Goal: Obtain resource: Download file/media

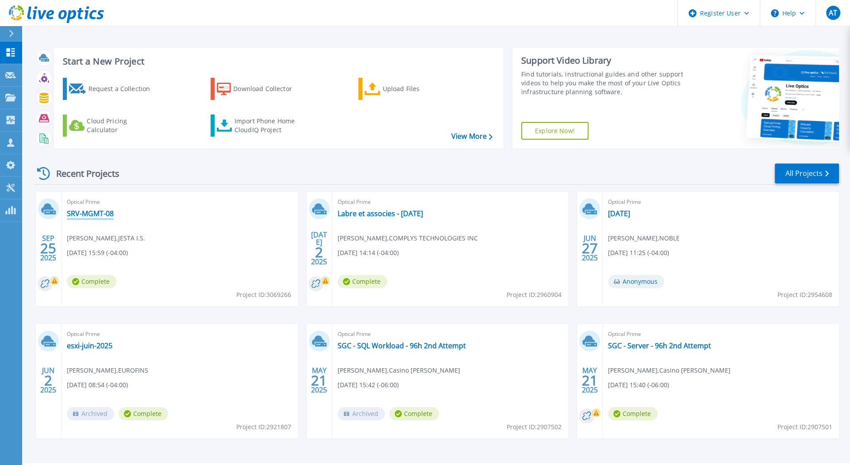
click at [81, 211] on link "SRV-MGMT-08" at bounding box center [90, 213] width 47 height 9
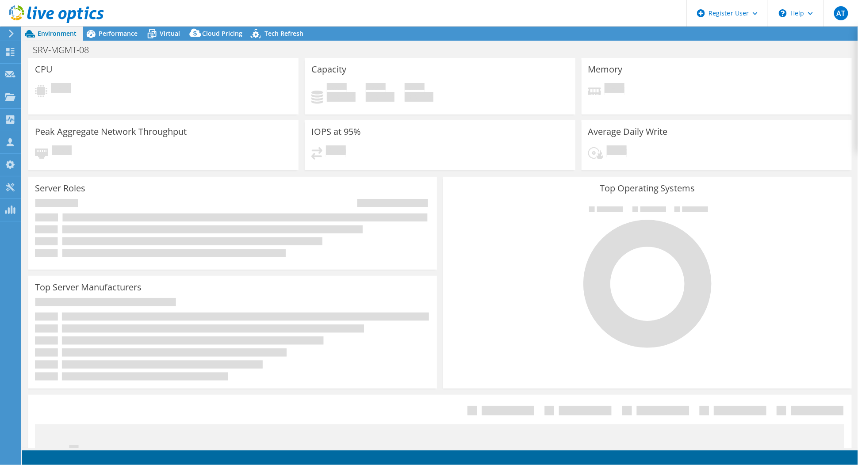
select select "[GEOGRAPHIC_DATA]"
select select "CAD"
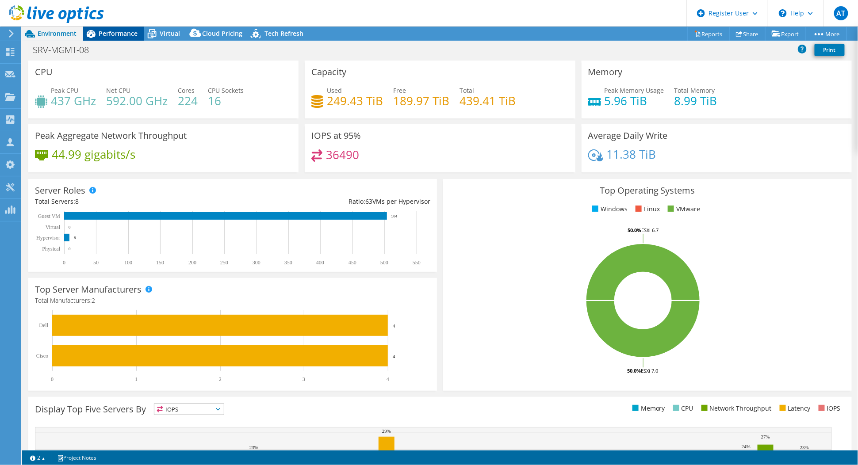
click at [100, 32] on span "Performance" at bounding box center [118, 33] width 39 height 8
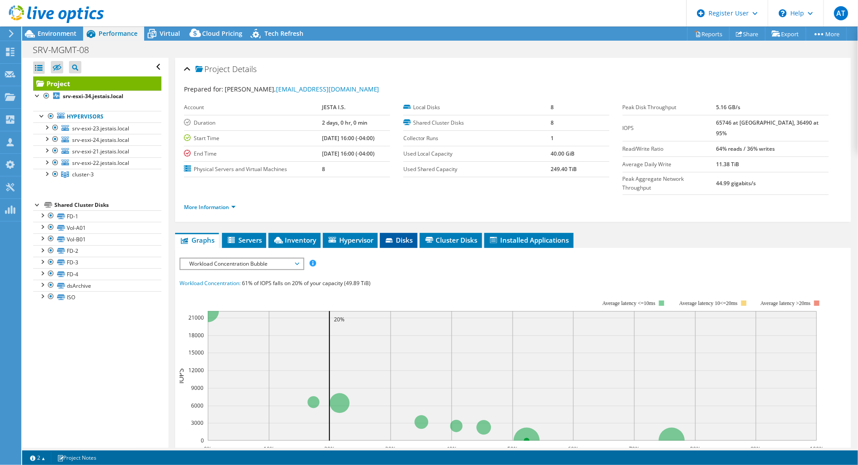
click at [398, 233] on li "Disks" at bounding box center [399, 240] width 38 height 15
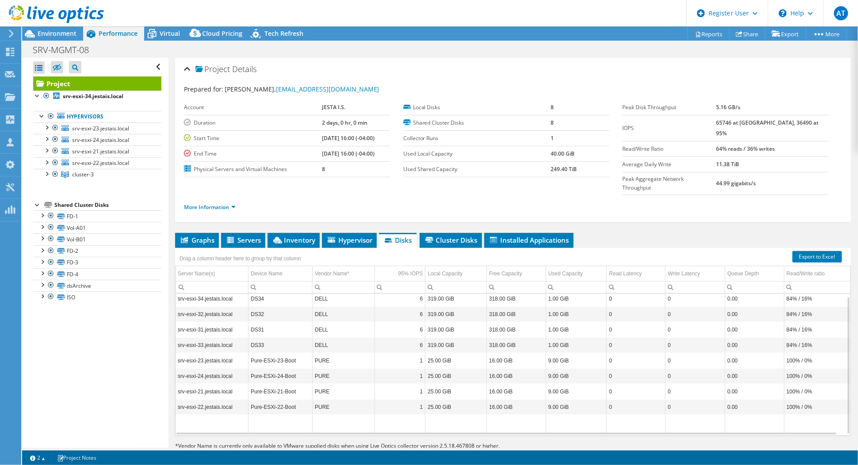
scroll to position [3, 0]
click at [357, 236] on span "Hypervisor" at bounding box center [350, 240] width 46 height 9
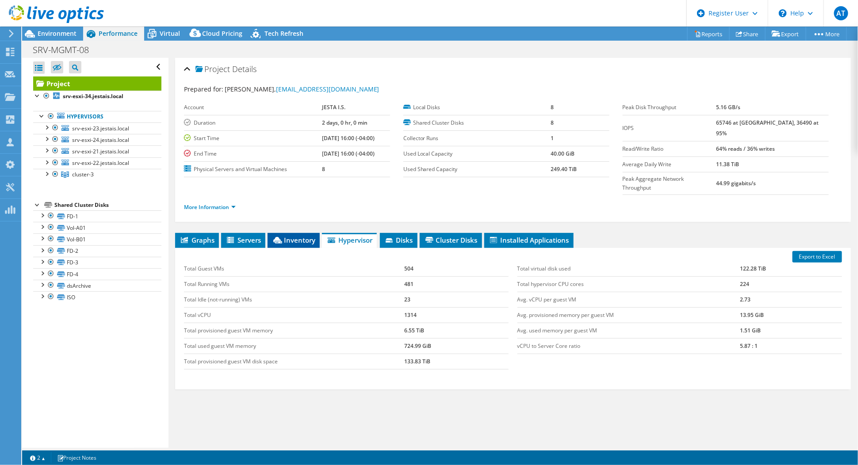
click at [292, 236] on span "Inventory" at bounding box center [293, 240] width 43 height 9
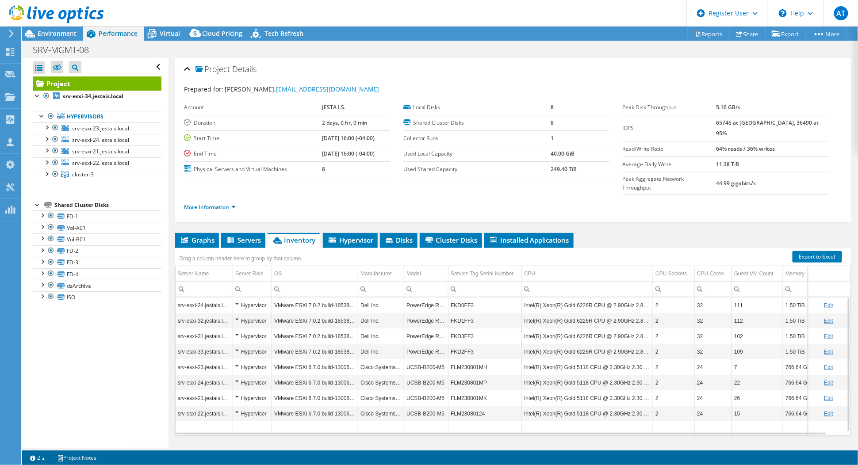
scroll to position [0, 0]
click at [702, 30] on link "Reports" at bounding box center [709, 34] width 42 height 14
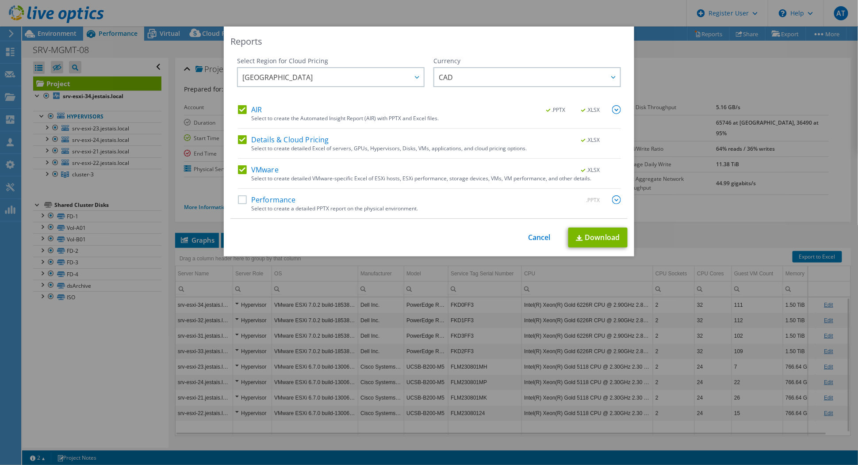
click at [252, 199] on label "Performance" at bounding box center [267, 200] width 58 height 9
click at [0, 0] on input "Performance" at bounding box center [0, 0] width 0 height 0
click at [584, 237] on link "Download" at bounding box center [598, 238] width 59 height 20
